Goal: Share content: Share content

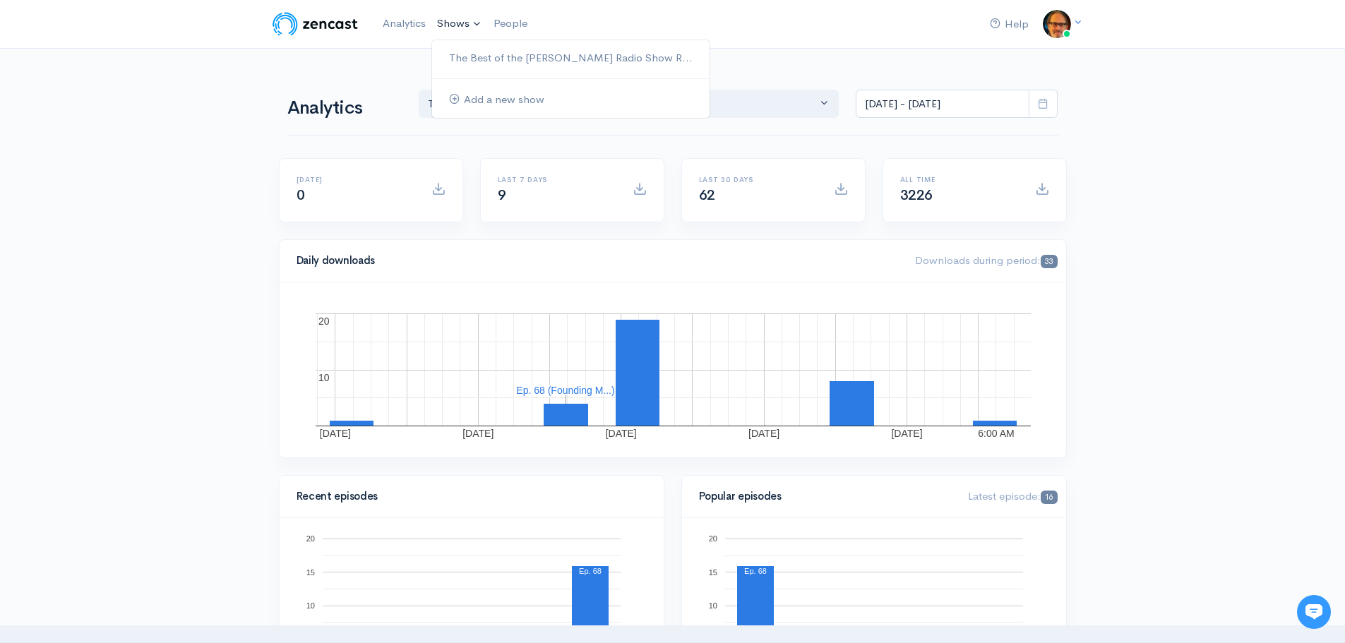
click at [450, 20] on link "Shows" at bounding box center [459, 23] width 56 height 31
click at [479, 56] on link "The Best of the [PERSON_NAME] Radio Show R..." at bounding box center [570, 58] width 277 height 25
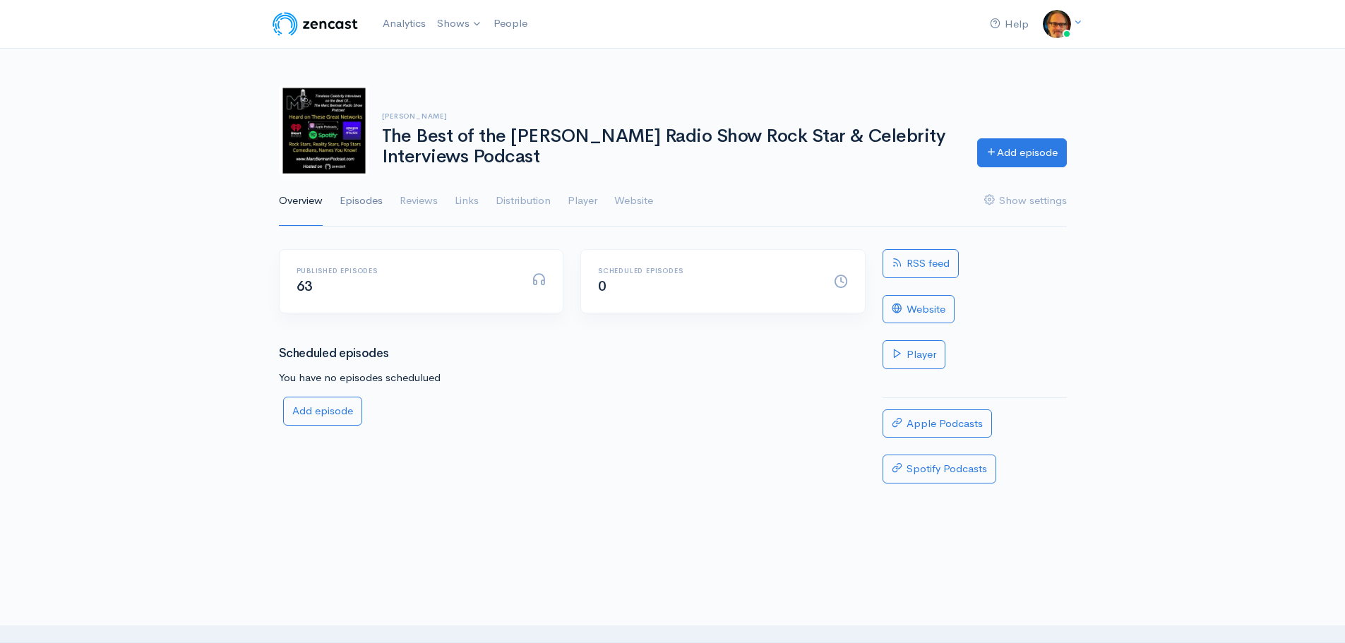
click at [371, 202] on link "Episodes" at bounding box center [361, 201] width 43 height 51
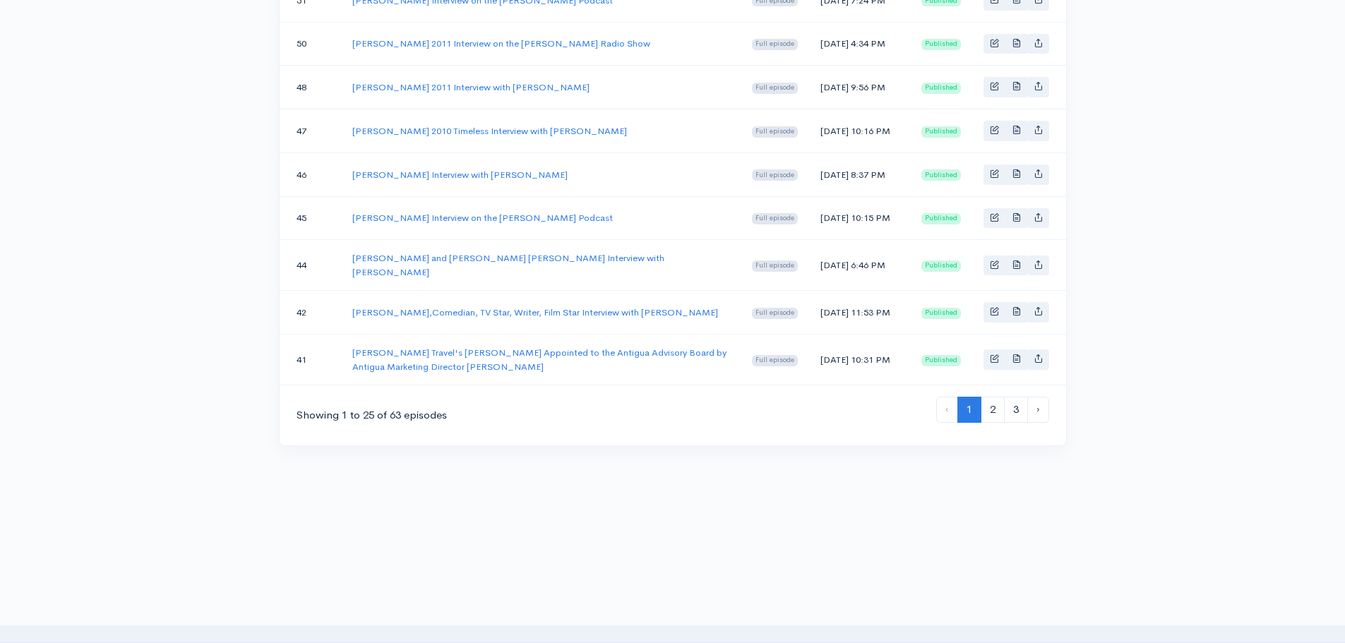
scroll to position [1130, 0]
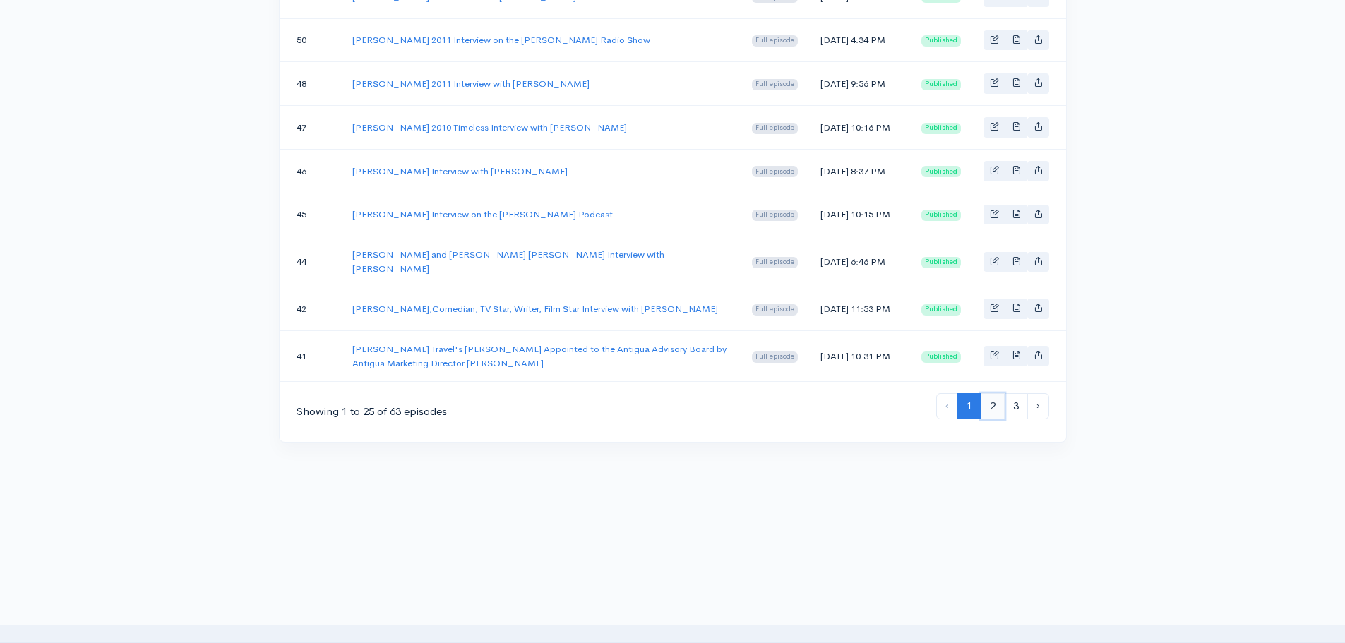
click at [992, 419] on link "2" at bounding box center [993, 406] width 24 height 26
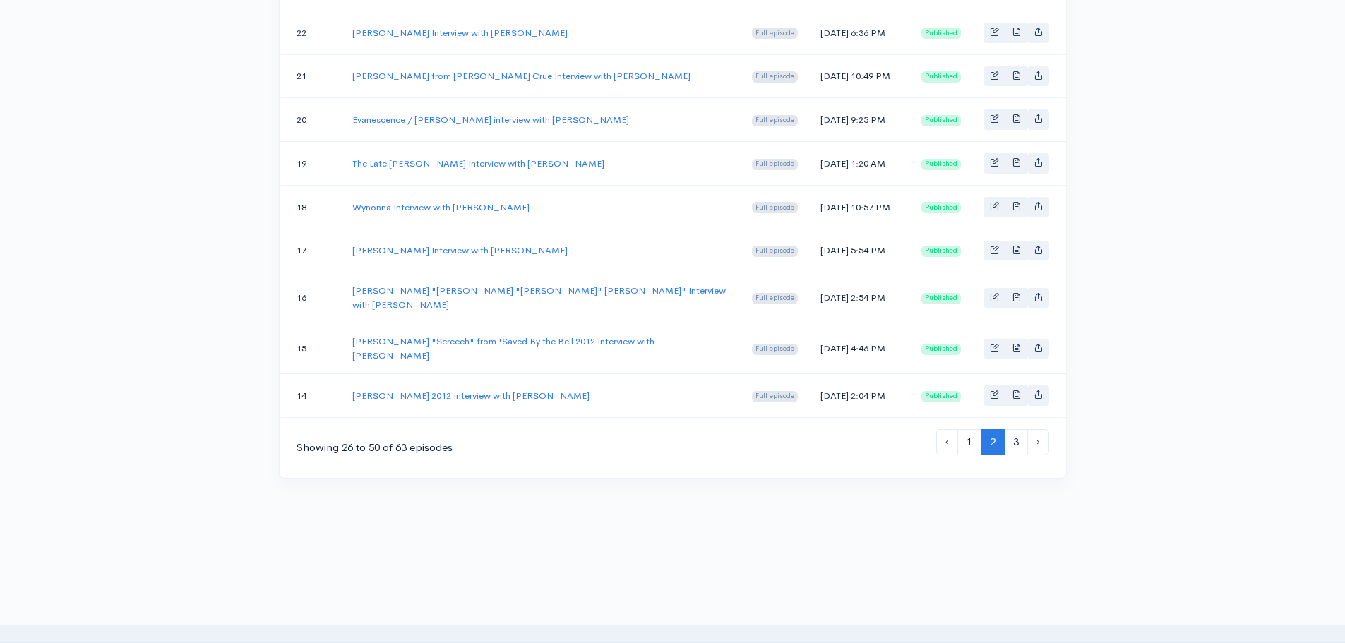
scroll to position [1059, 0]
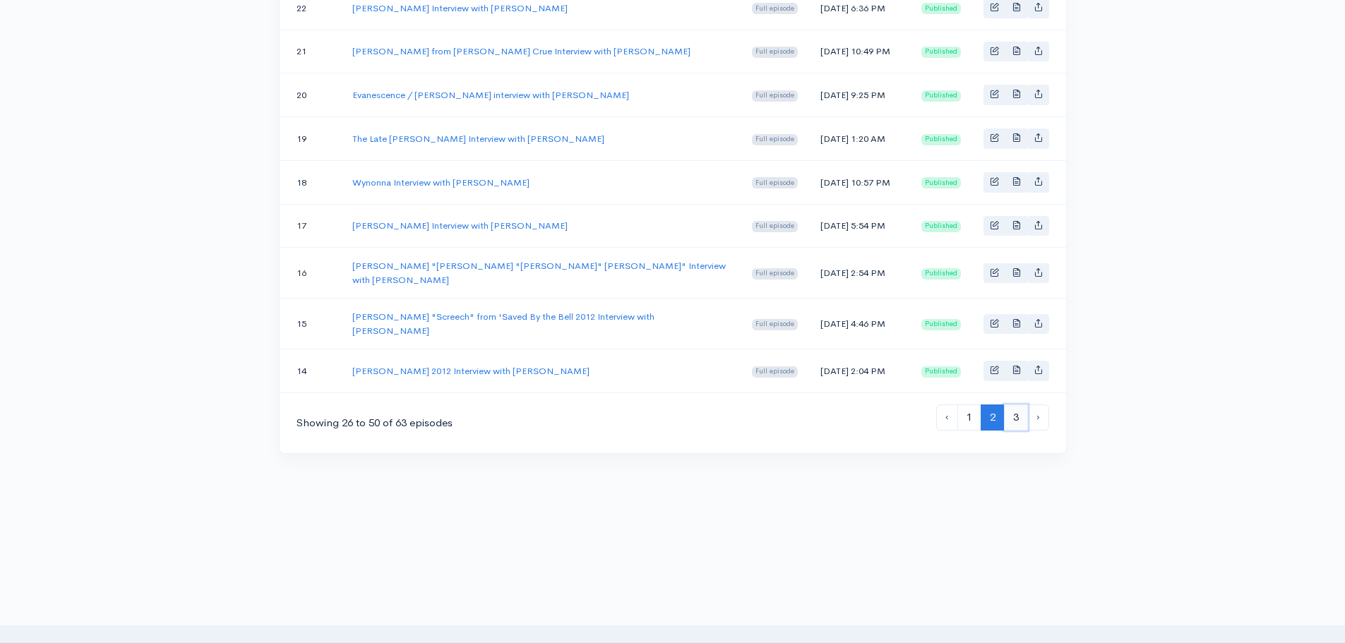
click at [1019, 431] on link "3" at bounding box center [1016, 418] width 24 height 26
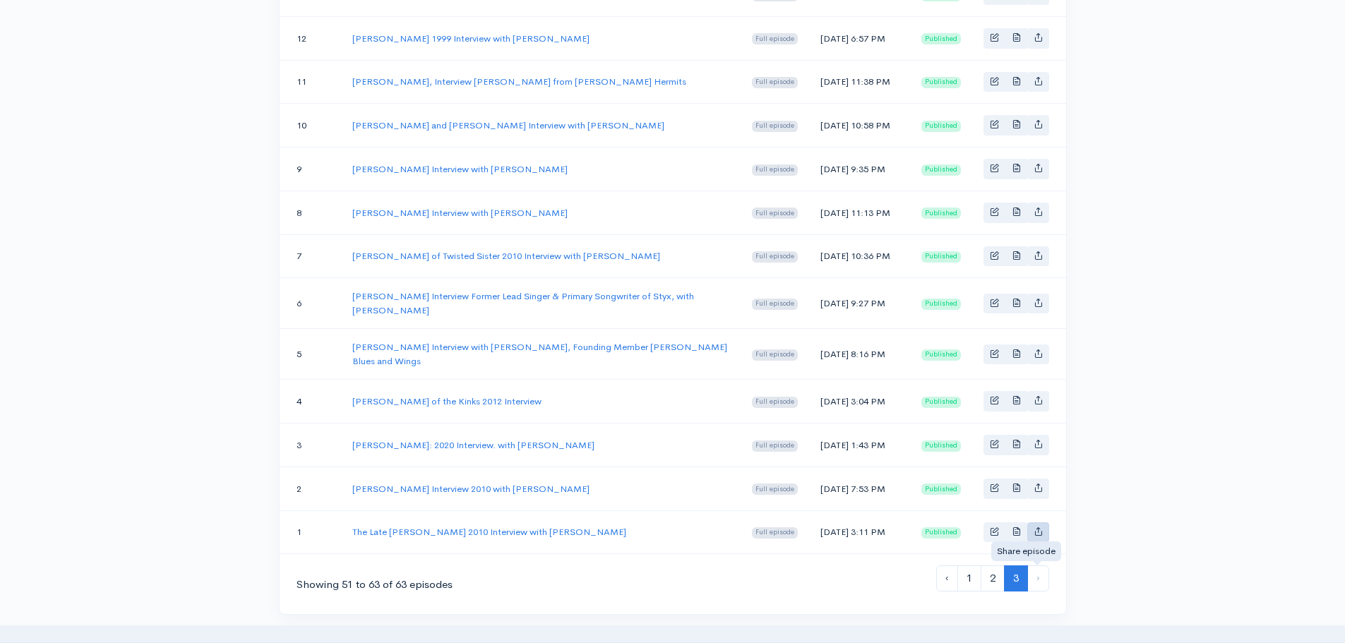
click at [1043, 543] on link "Basic example" at bounding box center [1038, 532] width 22 height 20
type input "[URL][DOMAIN_NAME][PERSON_NAME][PERSON_NAME]"
type input "[URL][DOMAIN_NAME][PERSON_NAME]"
type input "<iframe src='[URL][DOMAIN_NAME]' width='100%' height='190' frameborder='0' scro…"
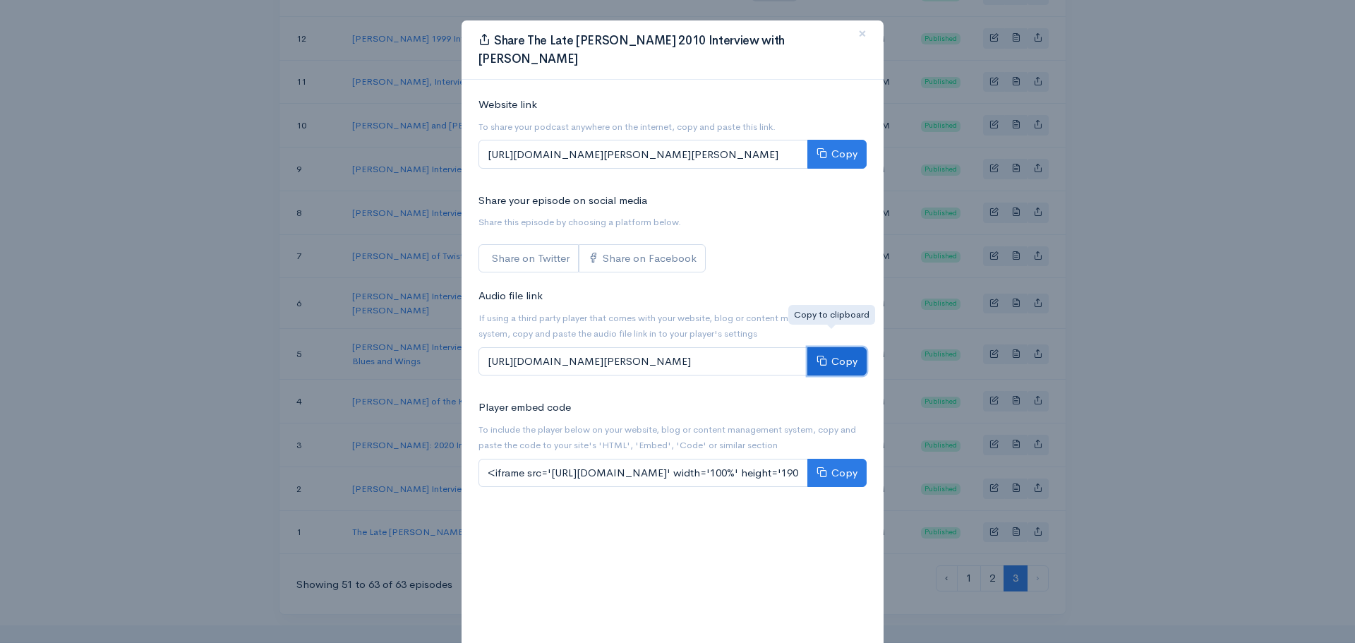
click at [840, 347] on button "Copy" at bounding box center [837, 361] width 59 height 29
click at [837, 140] on button "Copy" at bounding box center [837, 154] width 59 height 29
